Goal: Communication & Community: Ask a question

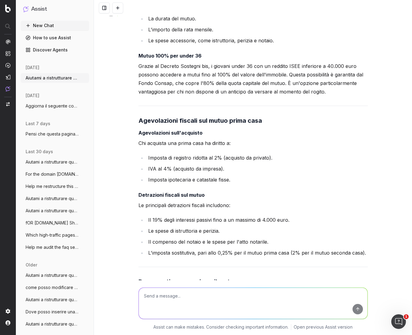
scroll to position [3188, 0]
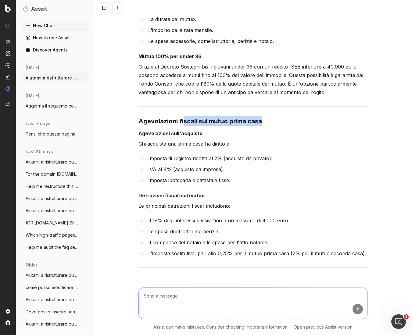
drag, startPoint x: 267, startPoint y: 112, endPoint x: 136, endPoint y: 118, distance: 130.7
click at [148, 117] on h3 "Agevolazioni fiscali sul mutuo prima casa" at bounding box center [252, 122] width 229 height 10
drag, startPoint x: 137, startPoint y: 116, endPoint x: 293, endPoint y: 116, distance: 156.2
click at [293, 117] on h3 "Agevolazioni fiscali sul mutuo prima casa" at bounding box center [252, 122] width 229 height 10
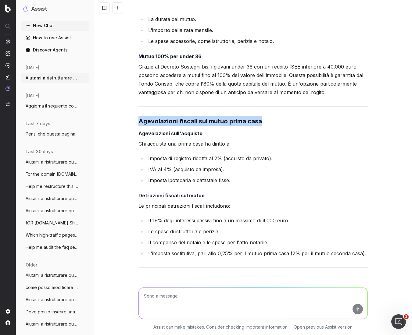
copy strong "Agevolazioni fiscali sul mutuo prima casa"
drag, startPoint x: 137, startPoint y: 118, endPoint x: 252, endPoint y: 117, distance: 114.7
click at [252, 117] on div "Ecco il testo ristrutturato con le modifiche implementate, senza utilizzare esp…" at bounding box center [252, 210] width 229 height 1177
click at [263, 117] on h3 "Agevolazioni fiscali sul mutuo prima casa" at bounding box center [252, 122] width 229 height 10
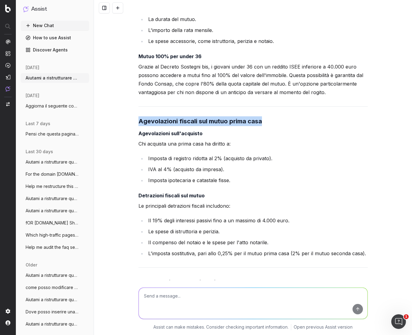
drag, startPoint x: 270, startPoint y: 113, endPoint x: 129, endPoint y: 113, distance: 140.9
click at [129, 113] on div "Aiutami a ristrutturare questo articolo in modo che sia più scorrevole e leggib…" at bounding box center [253, 167] width 318 height 335
copy strong "Agevolazioni fiscali sul mutuo prima casa"
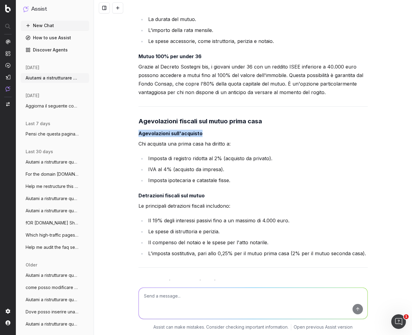
drag, startPoint x: 199, startPoint y: 125, endPoint x: 131, endPoint y: 124, distance: 68.0
click at [131, 124] on div "Aiutami a ristrutturare questo articolo in modo che sia più scorrevole e leggib…" at bounding box center [253, 167] width 318 height 335
copy strong "Agevolazioni sull'acquisto"
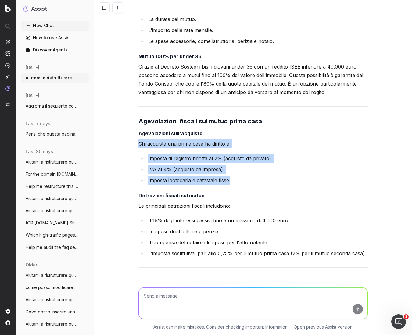
drag, startPoint x: 234, startPoint y: 170, endPoint x: 130, endPoint y: 139, distance: 108.6
click at [130, 139] on div "Aiutami a ristrutturare questo articolo in modo che sia più scorrevole e leggib…" at bounding box center [253, 167] width 318 height 335
copy div "Chi acquista una prima casa ha diritto a: Imposta di registro ridotta al 2% (ac…"
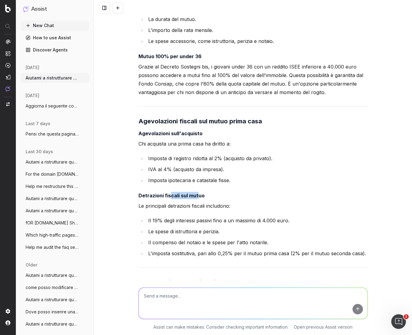
drag, startPoint x: 163, startPoint y: 188, endPoint x: 146, endPoint y: 189, distance: 17.1
click at [160, 193] on strong "Detrazioni fiscali sul mutuo" at bounding box center [171, 196] width 66 height 6
drag, startPoint x: 132, startPoint y: 188, endPoint x: 204, endPoint y: 188, distance: 72.3
click at [204, 188] on div "Aiutami a ristrutturare questo articolo in modo che sia più scorrevole e leggib…" at bounding box center [253, 167] width 318 height 335
copy strong "Detrazioni fiscali sul mutuo"
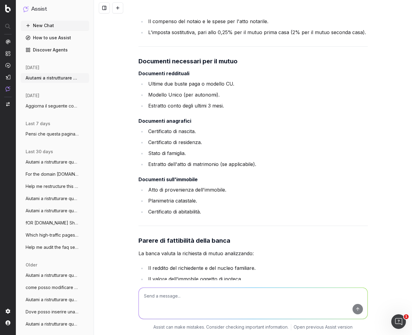
scroll to position [3463, 0]
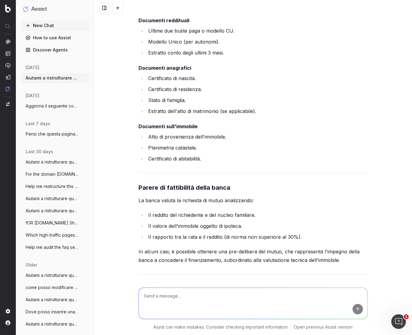
click at [251, 297] on textarea at bounding box center [253, 303] width 229 height 31
paste textarea "Mutuo prima casa: cos'è e come funziona | [DOMAIN_NAME]"
type textarea "come meta title va bene questo: Mutuo prima casa: cos'è e come funziona | [DOMA…"
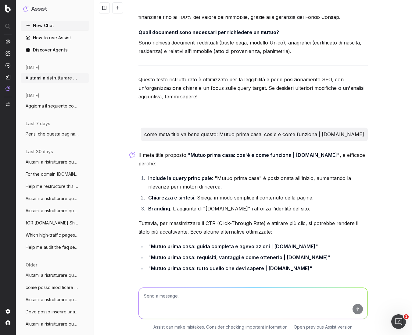
scroll to position [3885, 0]
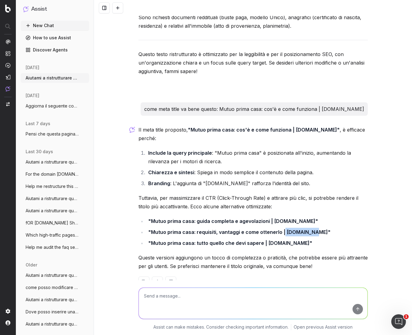
drag, startPoint x: 304, startPoint y: 216, endPoint x: 279, endPoint y: 216, distance: 24.7
click at [279, 229] on strong ""Mutuo prima casa: requisiti, vantaggi e come ottenerlo | [DOMAIN_NAME]"" at bounding box center [239, 232] width 182 height 6
drag, startPoint x: 150, startPoint y: 215, endPoint x: 304, endPoint y: 217, distance: 154.6
click at [304, 229] on strong ""Mutuo prima casa: requisiti, vantaggi e come ottenerlo | [DOMAIN_NAME]"" at bounding box center [239, 232] width 182 height 6
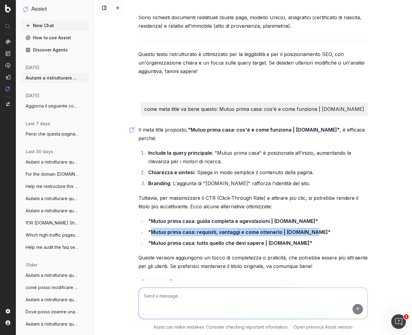
copy strong "Mutuo prima casa: requisiti, vantaggi e come ottenerlo | [DOMAIN_NAME]"
